Goal: Consume media (video, audio)

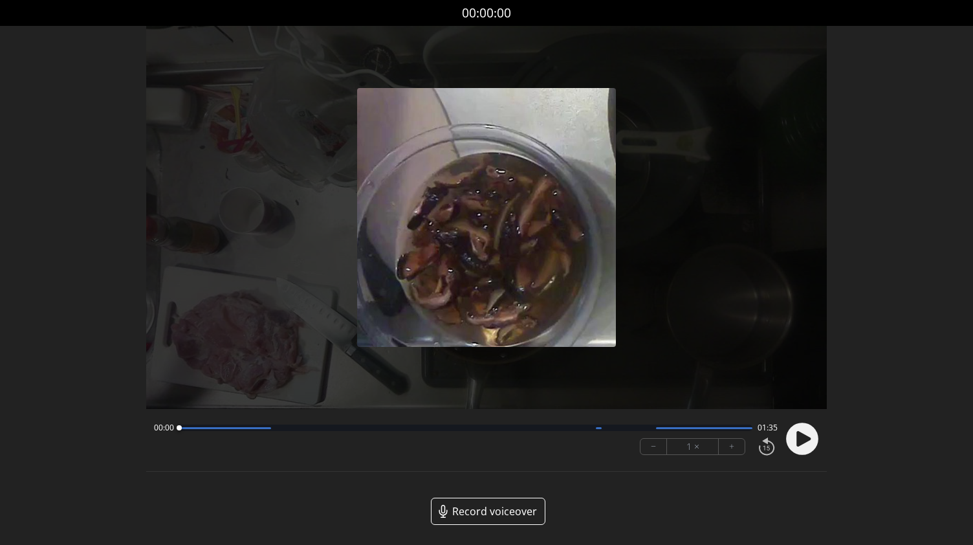
click at [804, 441] on icon at bounding box center [804, 439] width 14 height 16
click at [735, 450] on button "+" at bounding box center [732, 447] width 26 height 16
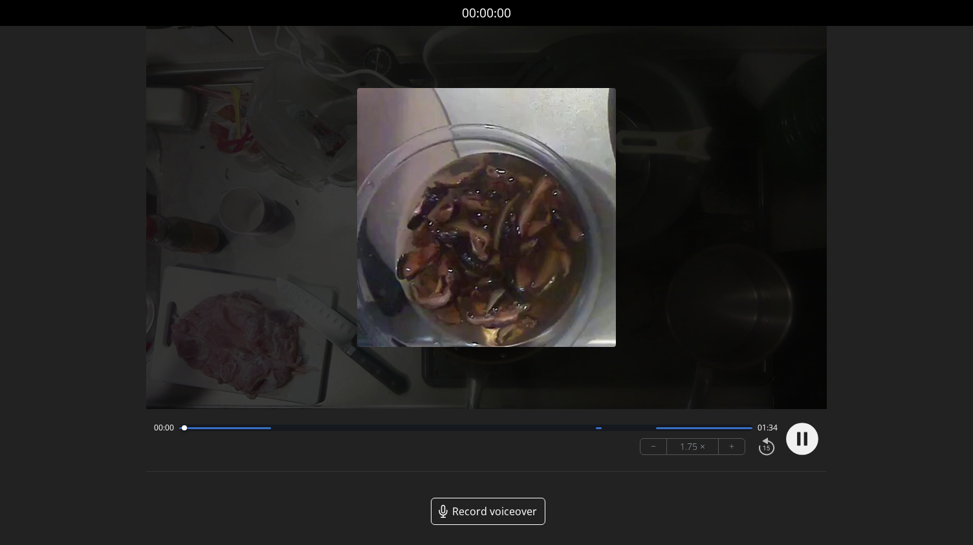
click at [735, 450] on button "+" at bounding box center [732, 447] width 26 height 16
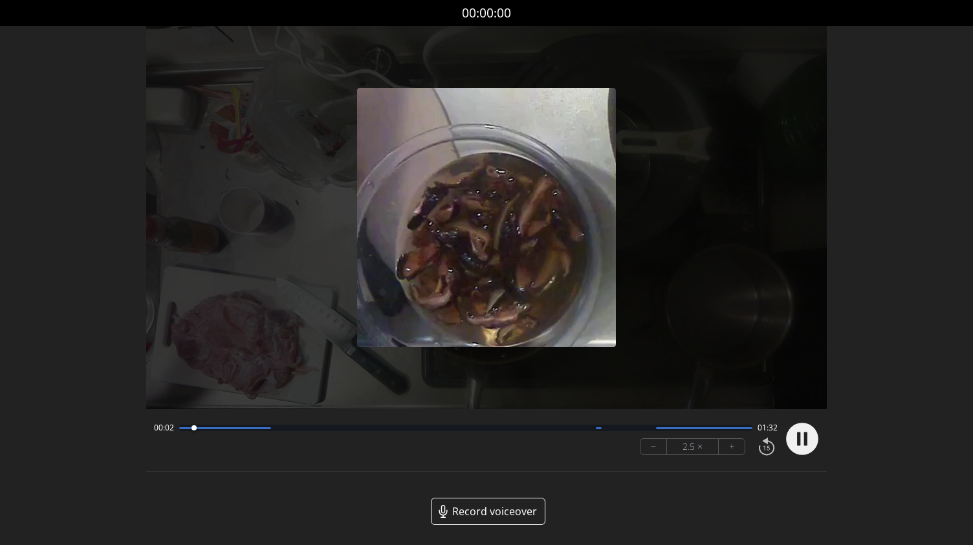
click at [735, 450] on button "+" at bounding box center [732, 447] width 26 height 16
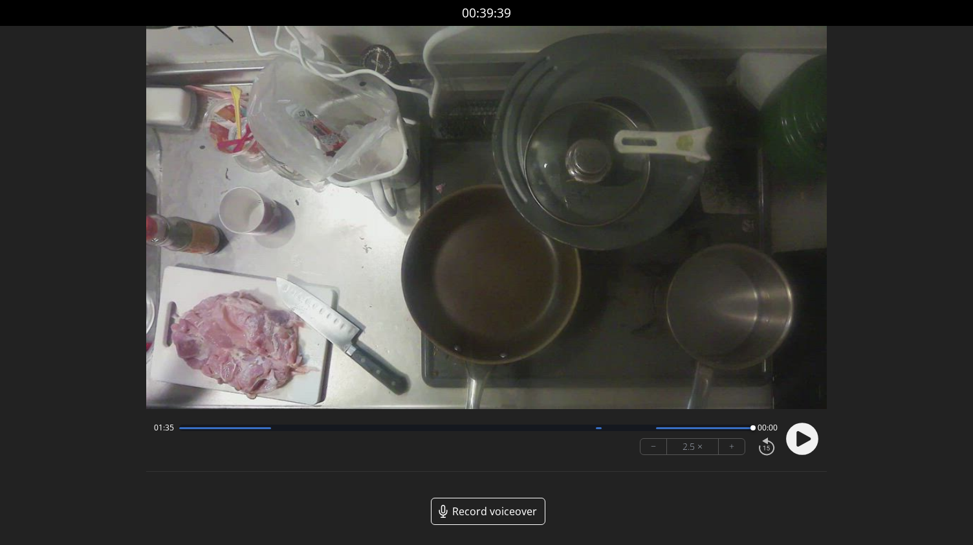
click at [809, 434] on circle at bounding box center [802, 439] width 32 height 32
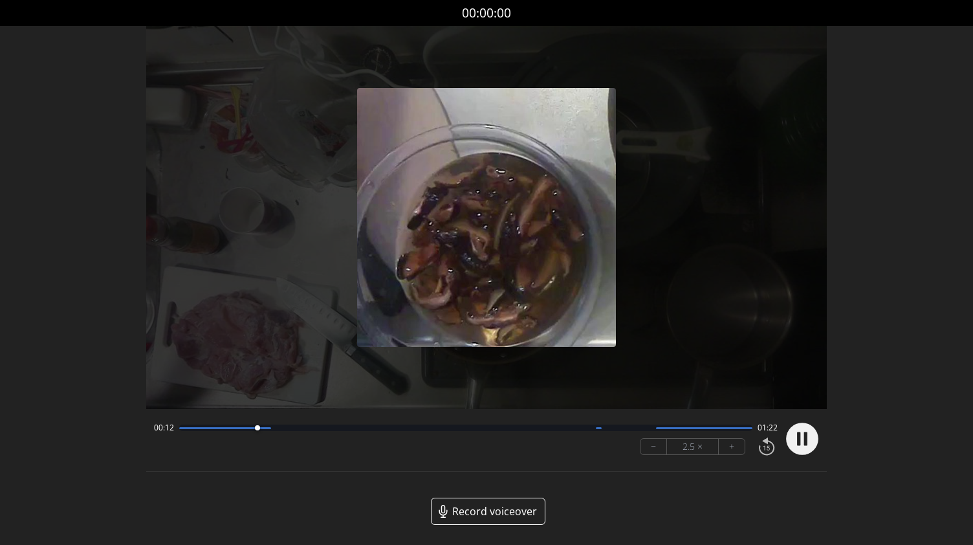
click at [808, 445] on icon at bounding box center [805, 439] width 3 height 14
click at [654, 447] on button "−" at bounding box center [654, 447] width 27 height 16
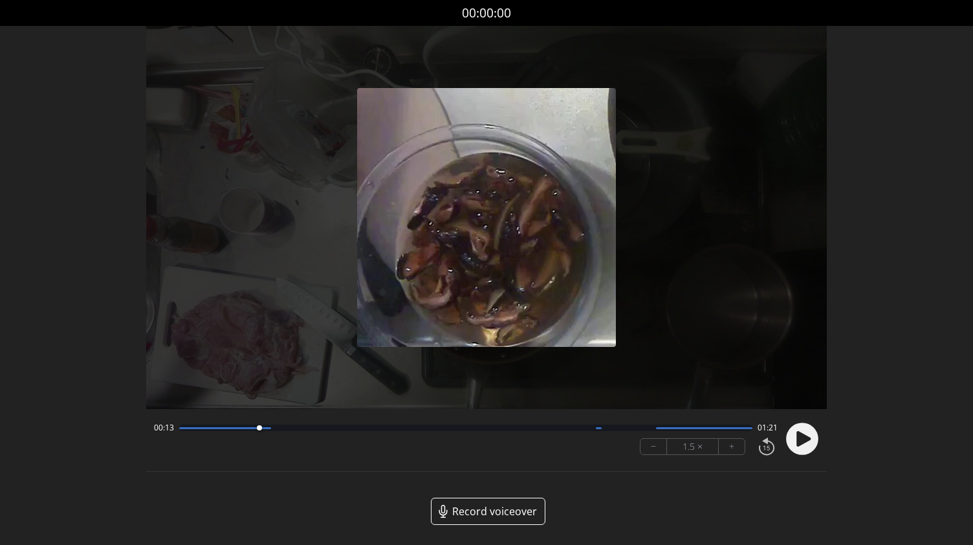
click at [654, 447] on button "−" at bounding box center [654, 447] width 27 height 16
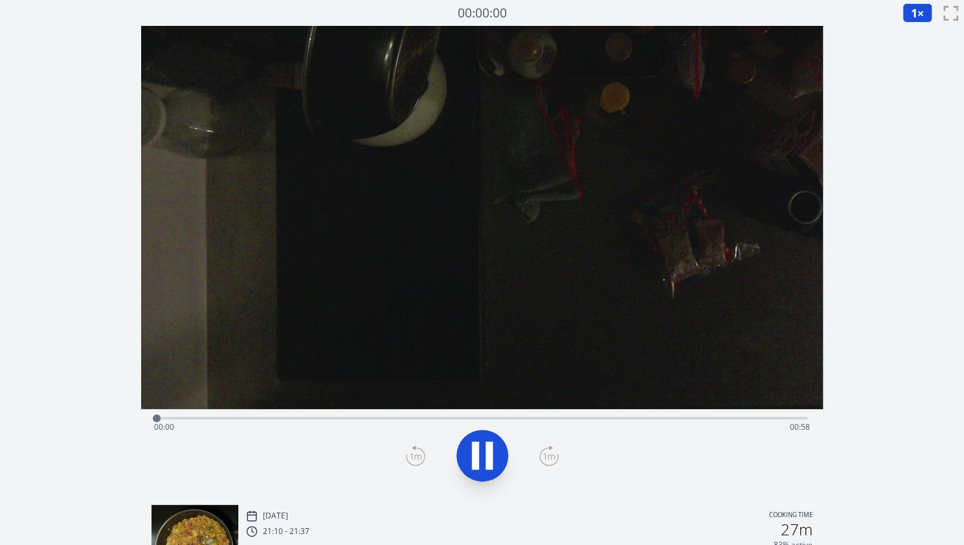
click at [545, 456] on icon at bounding box center [548, 455] width 19 height 21
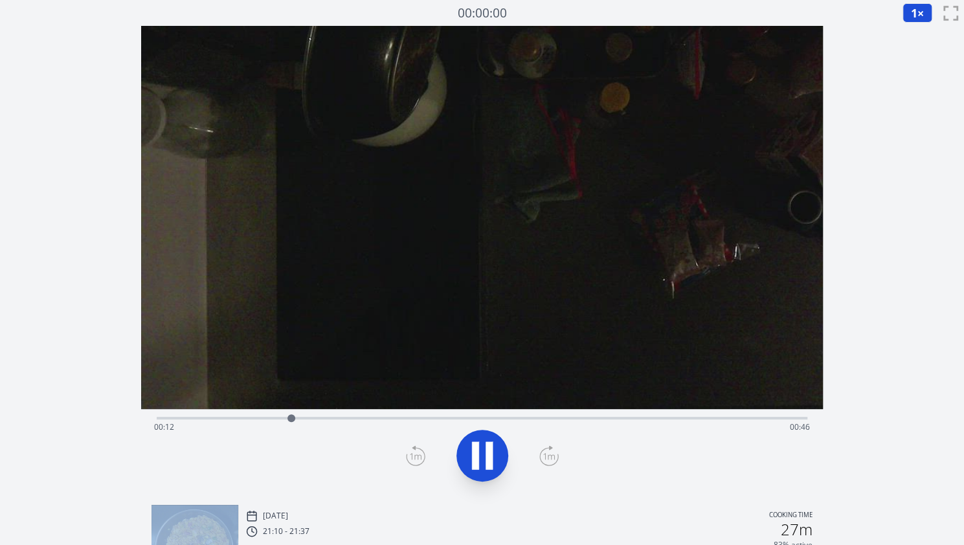
click at [545, 456] on icon at bounding box center [548, 455] width 19 height 21
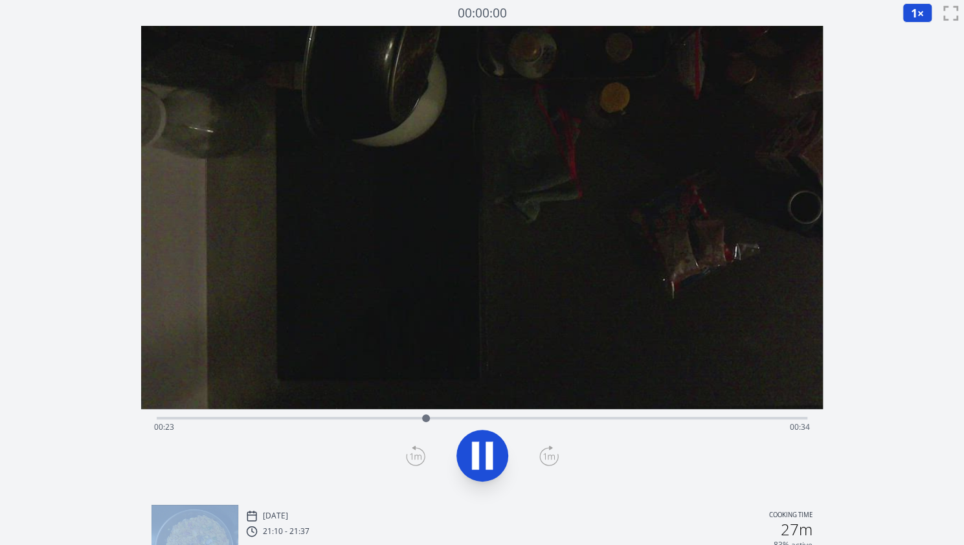
click at [545, 456] on icon at bounding box center [548, 455] width 19 height 21
click at [162, 425] on span "00:26" at bounding box center [164, 426] width 20 height 11
click at [914, 17] on span "1" at bounding box center [914, 13] width 6 height 16
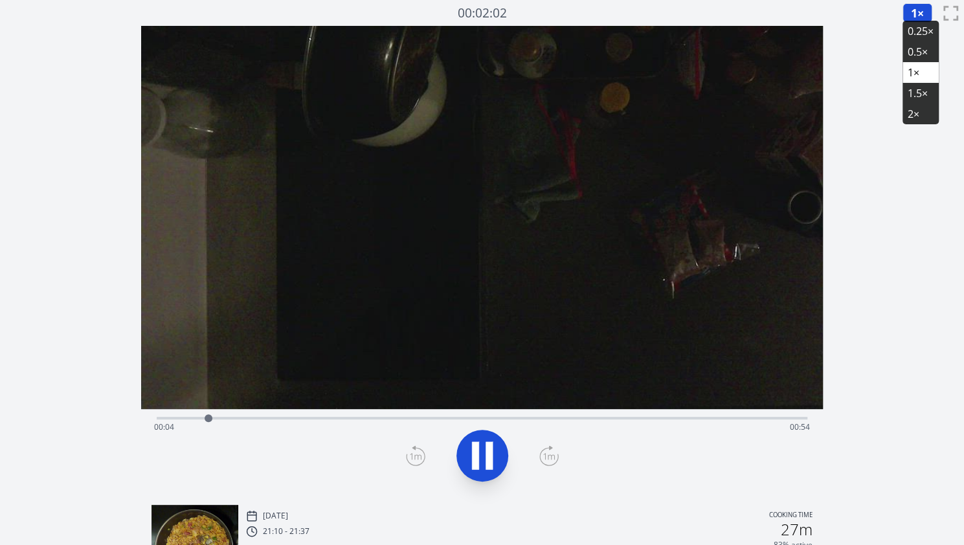
click at [913, 114] on li "2×" at bounding box center [920, 114] width 36 height 21
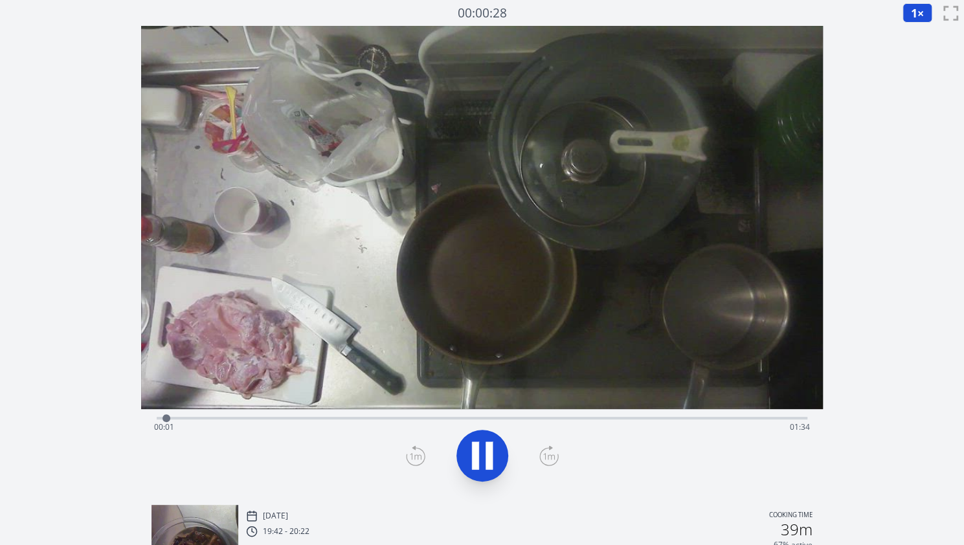
click at [924, 12] on button "1 ×" at bounding box center [917, 12] width 30 height 19
click at [911, 115] on li "2×" at bounding box center [920, 114] width 36 height 21
